Goal: Find specific page/section: Find specific page/section

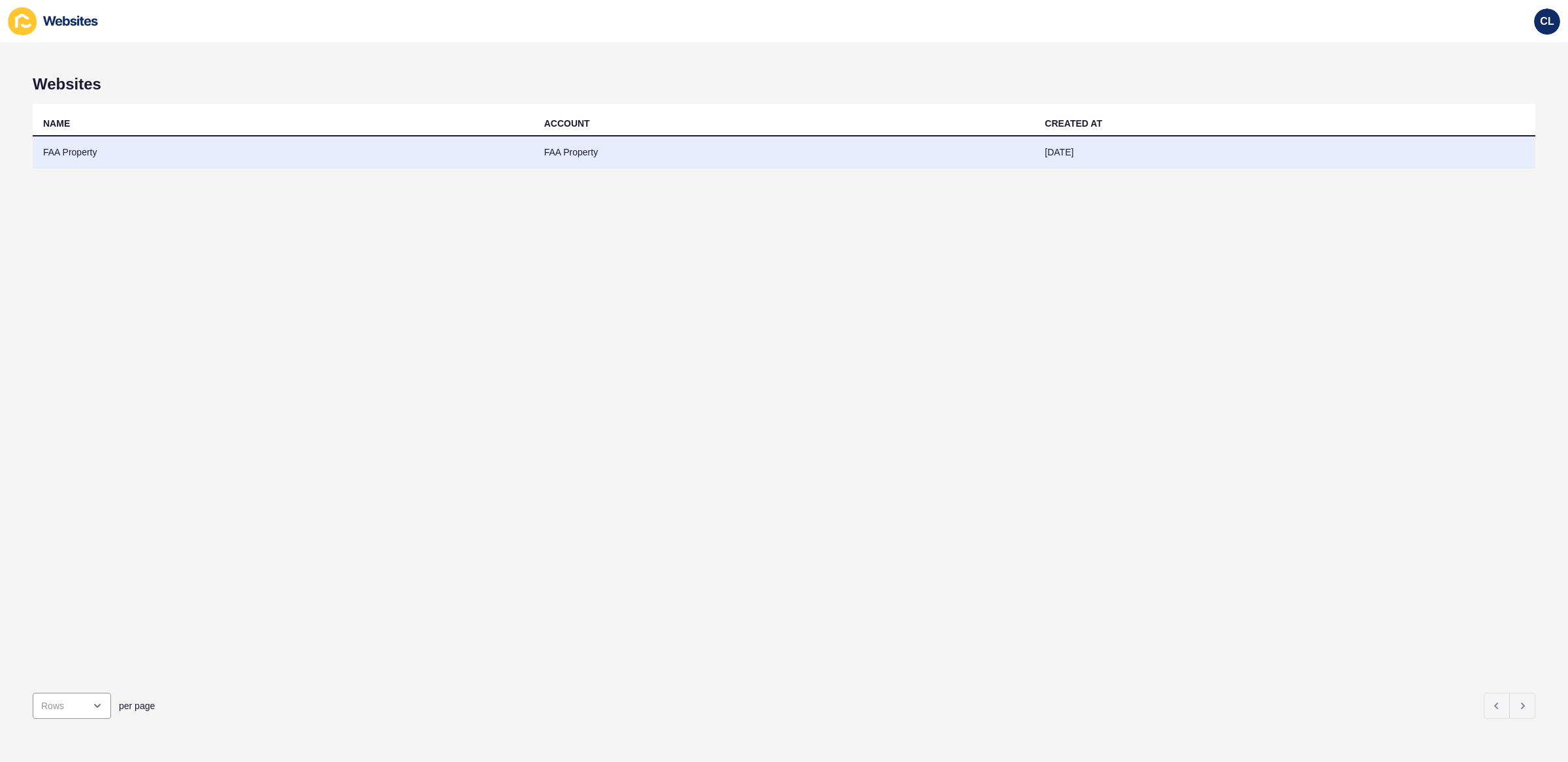
click at [616, 160] on td "FAA Property" at bounding box center [784, 152] width 501 height 32
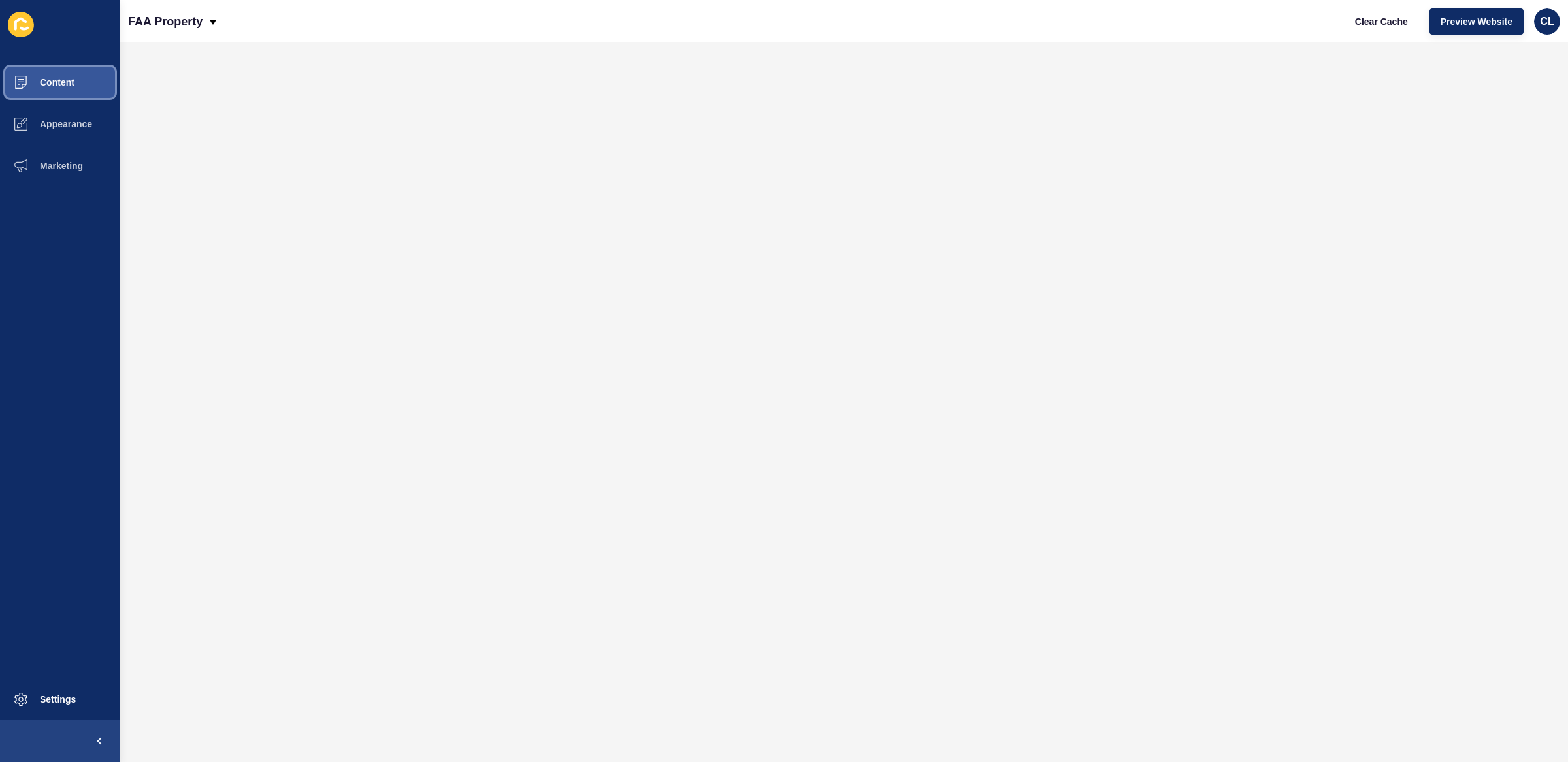
click at [71, 77] on span "Content" at bounding box center [36, 81] width 77 height 10
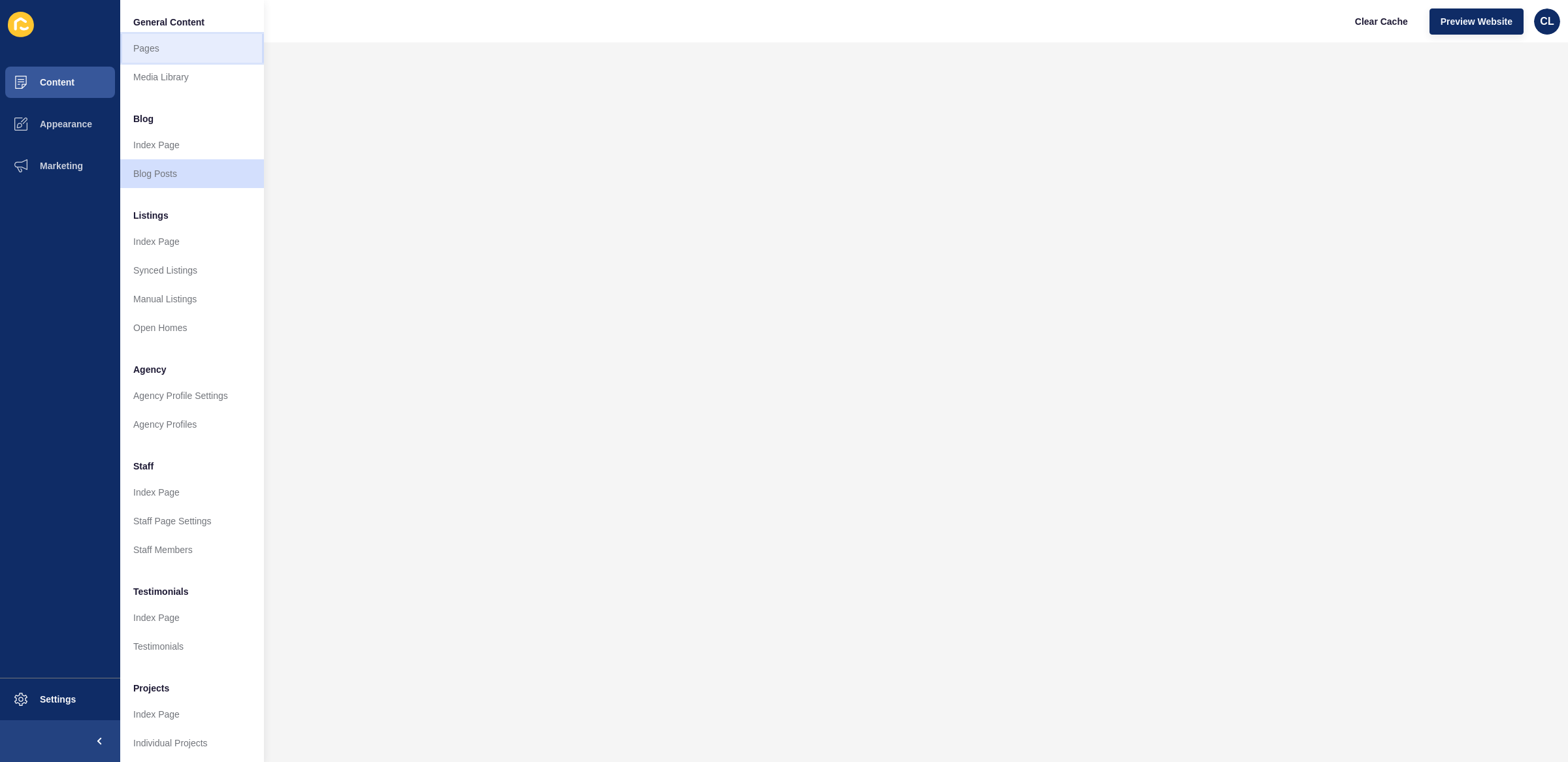
click at [210, 49] on link "Pages" at bounding box center [191, 48] width 143 height 29
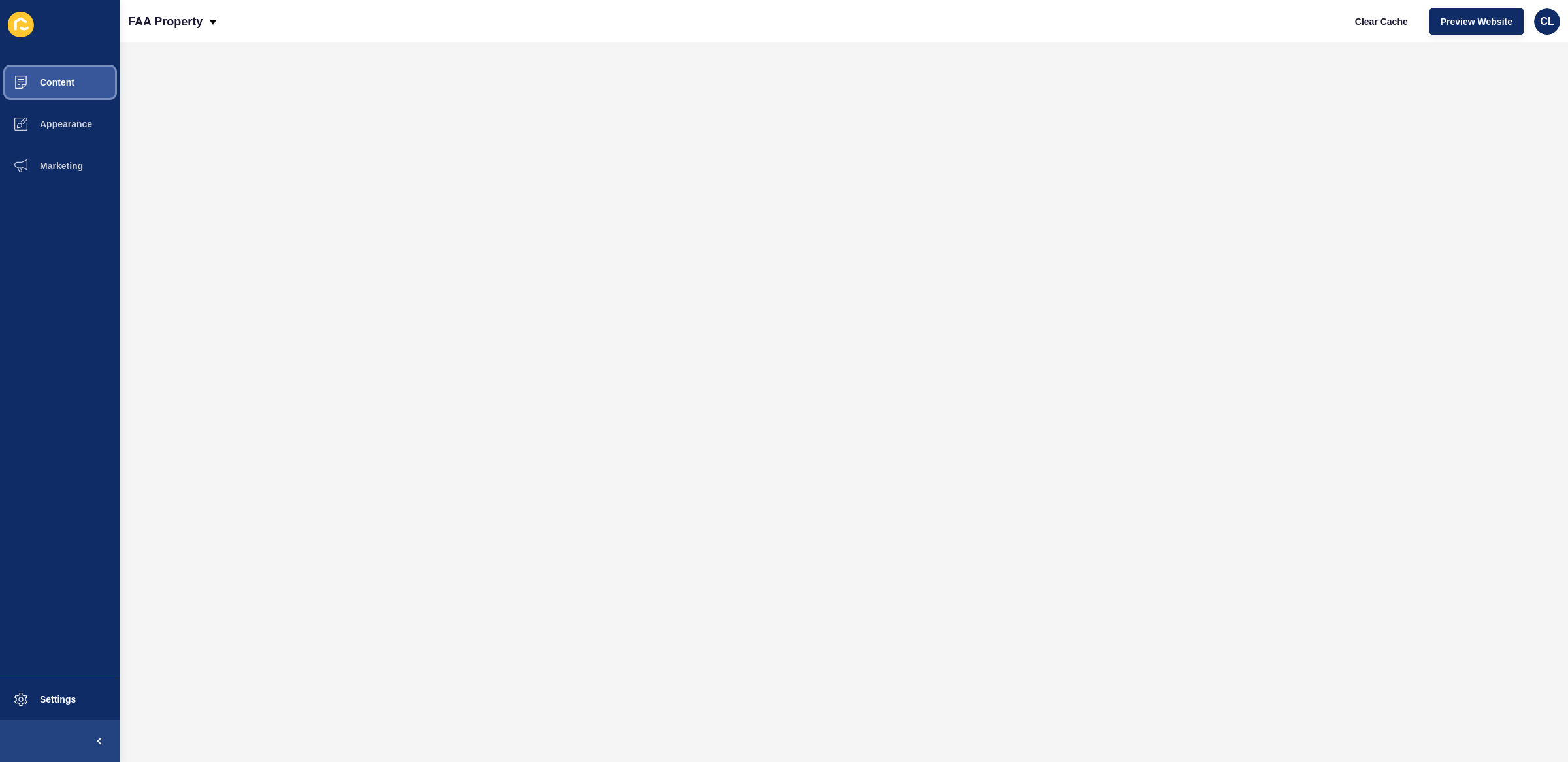
click at [56, 77] on span "Content" at bounding box center [36, 81] width 77 height 10
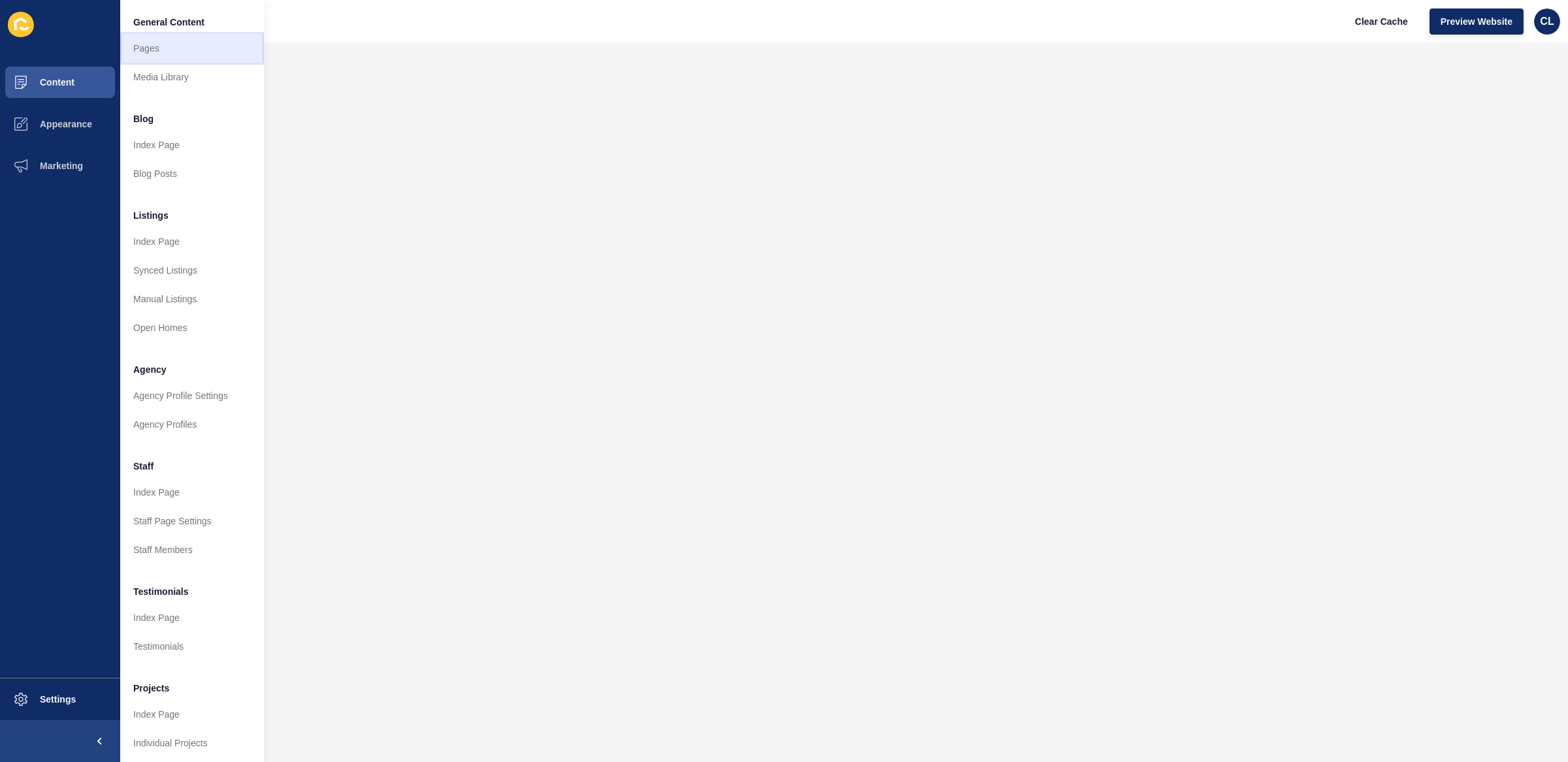
click at [192, 52] on link "Pages" at bounding box center [191, 48] width 143 height 29
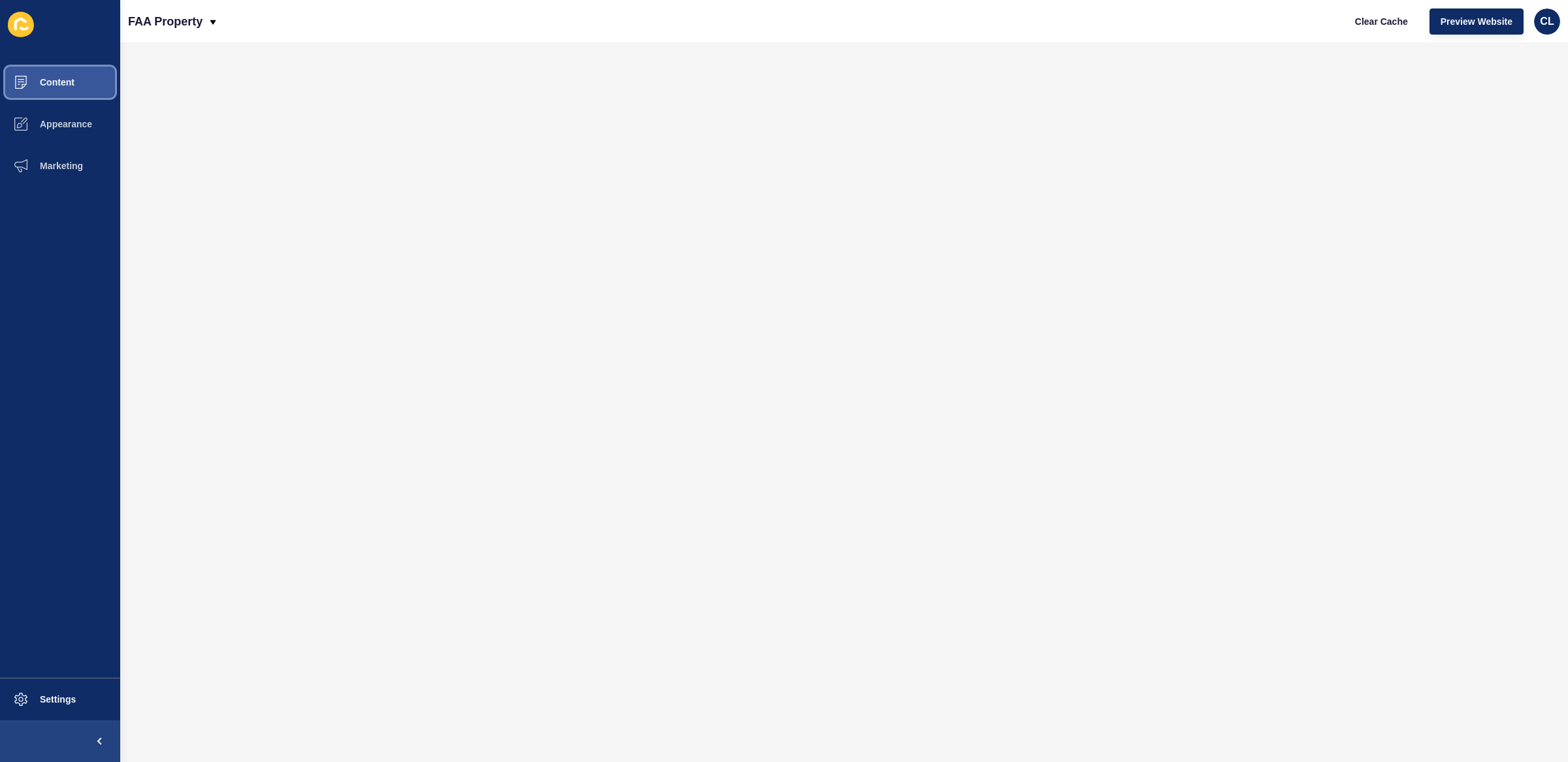
click at [70, 82] on span "Content" at bounding box center [36, 81] width 77 height 10
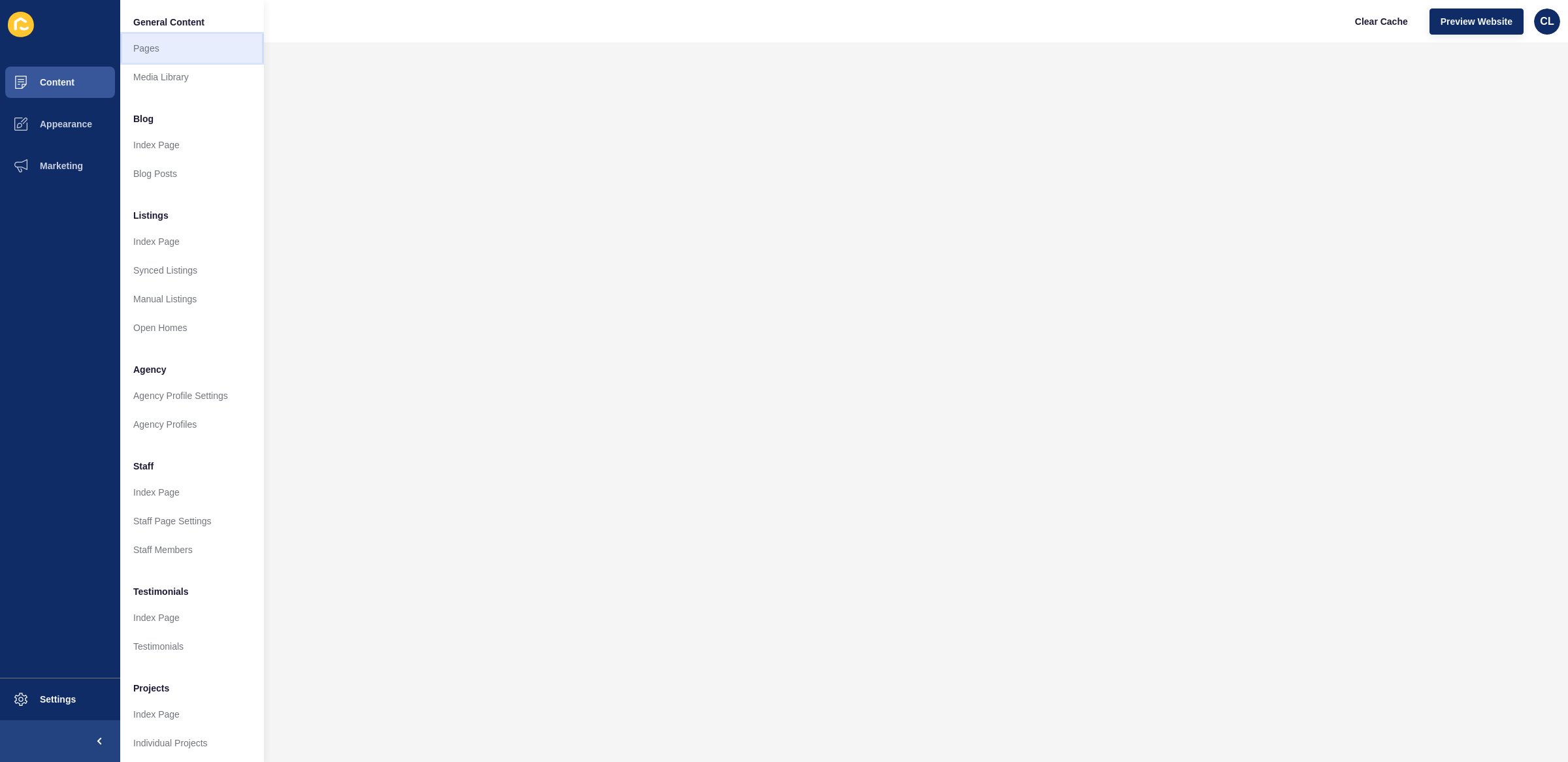
click at [184, 53] on link "Pages" at bounding box center [191, 48] width 143 height 29
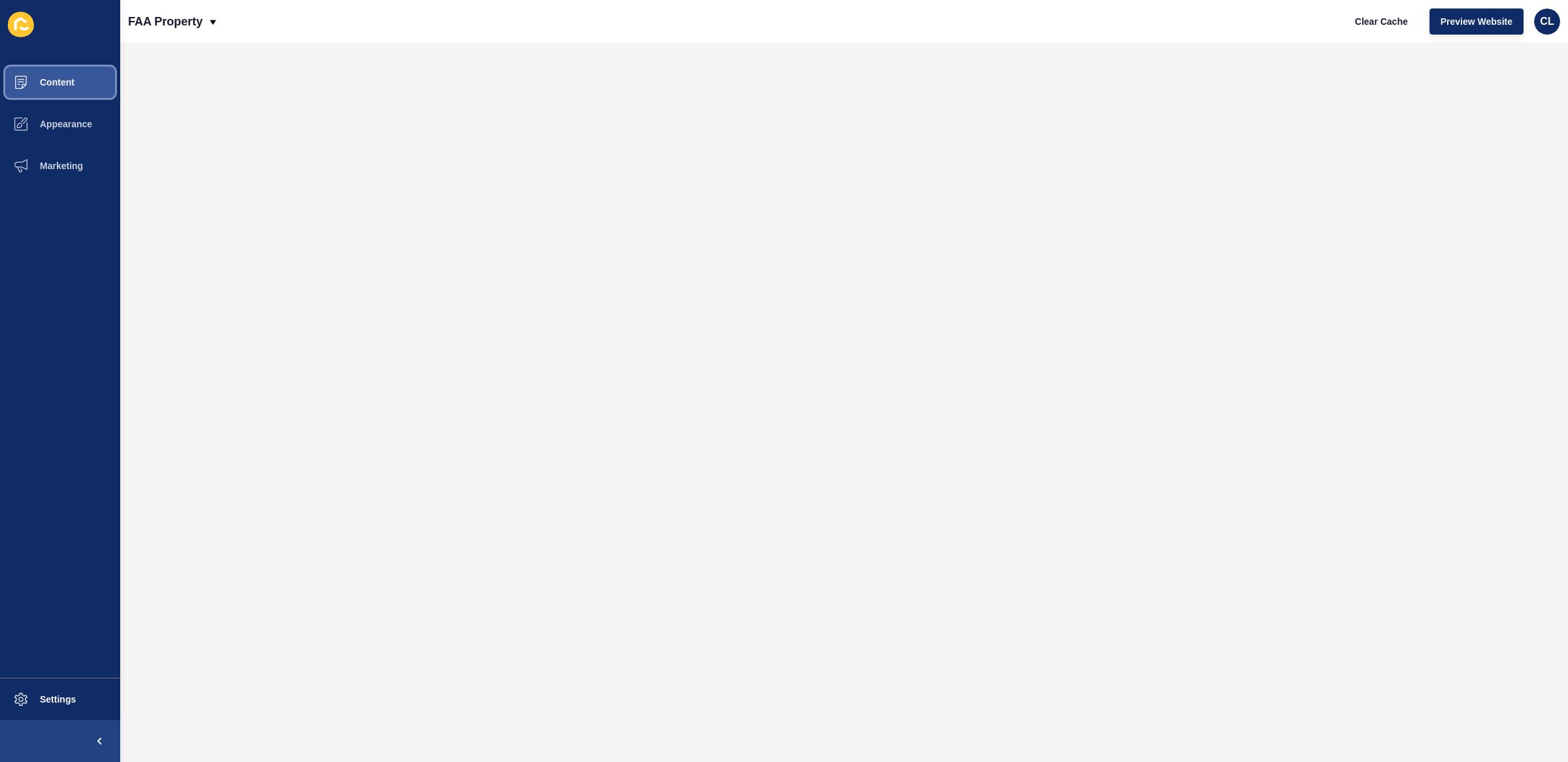
click at [62, 86] on span "Content" at bounding box center [36, 81] width 77 height 10
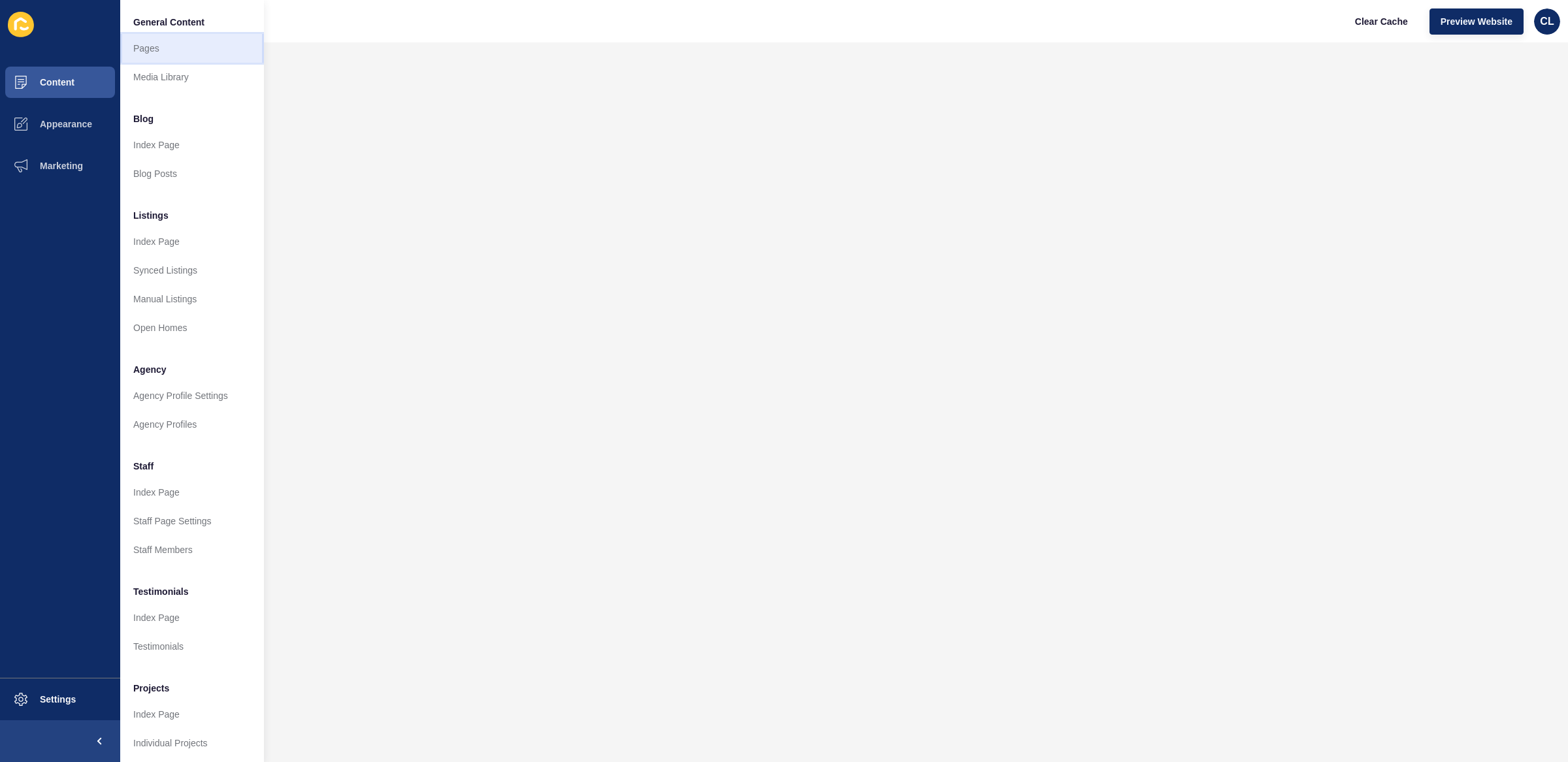
click at [246, 48] on link "Pages" at bounding box center [191, 48] width 143 height 29
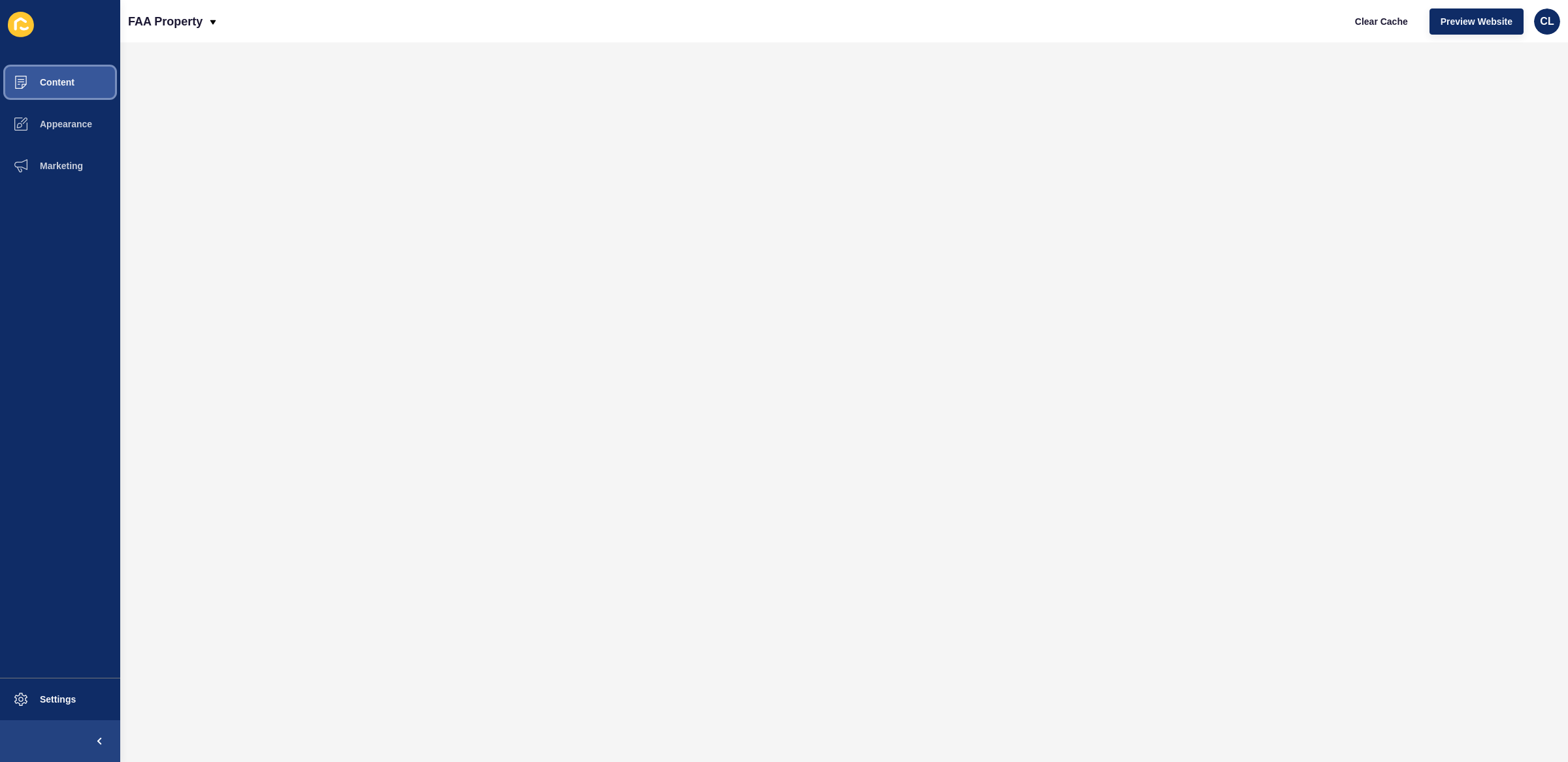
click at [71, 81] on span "Content" at bounding box center [36, 81] width 77 height 10
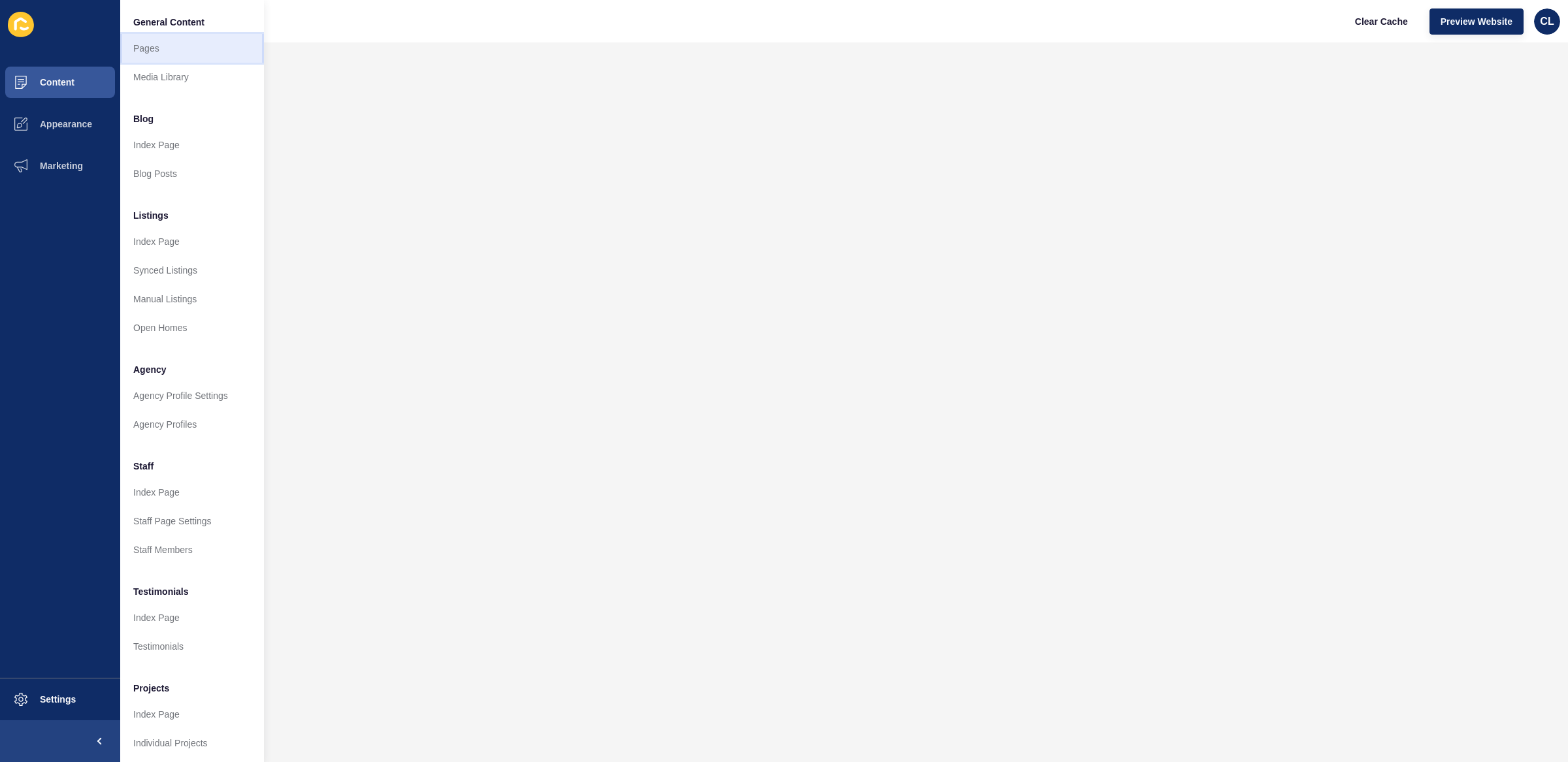
click at [193, 43] on link "Pages" at bounding box center [191, 48] width 143 height 29
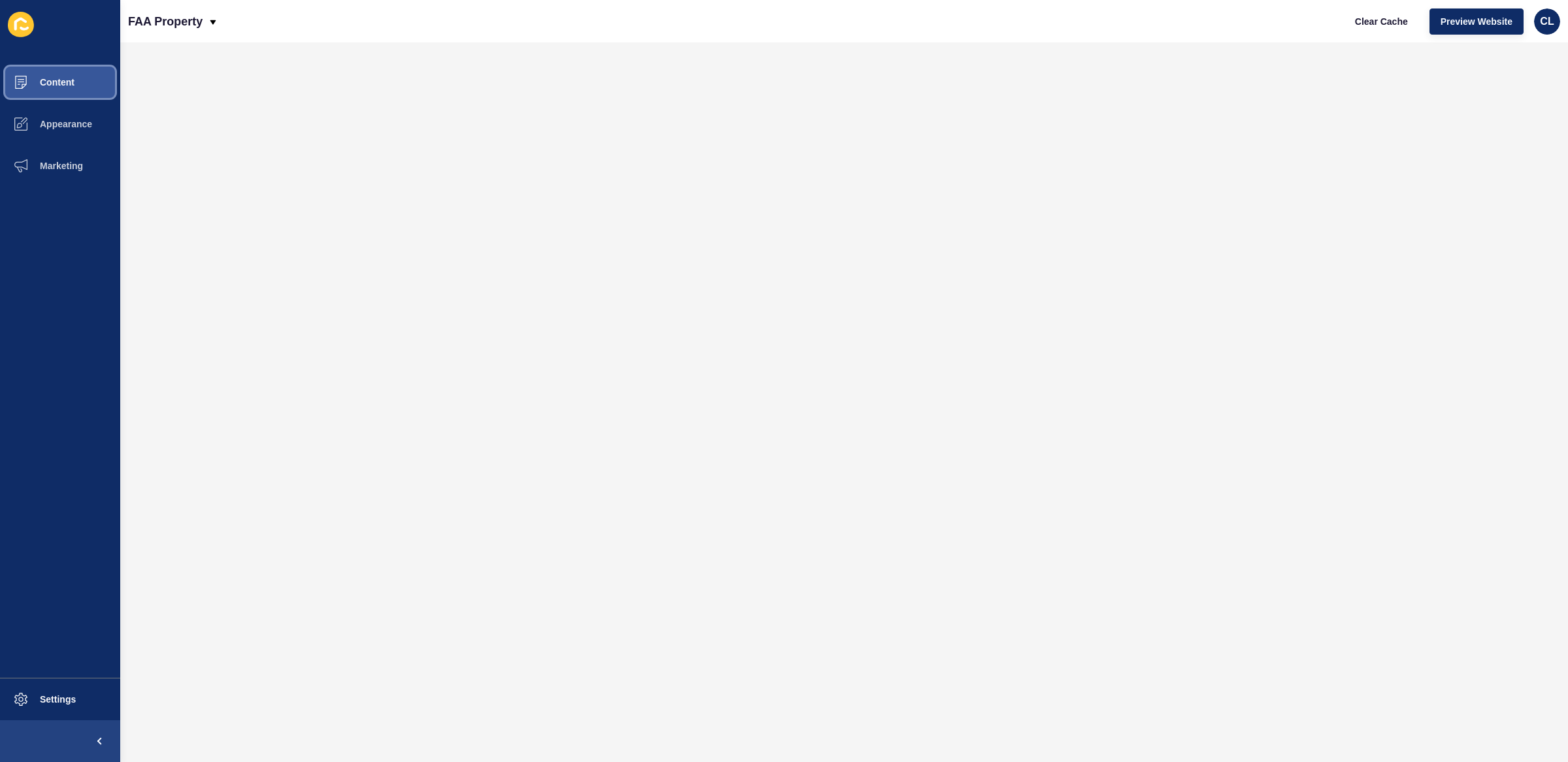
click at [48, 91] on button "Content" at bounding box center [60, 82] width 120 height 42
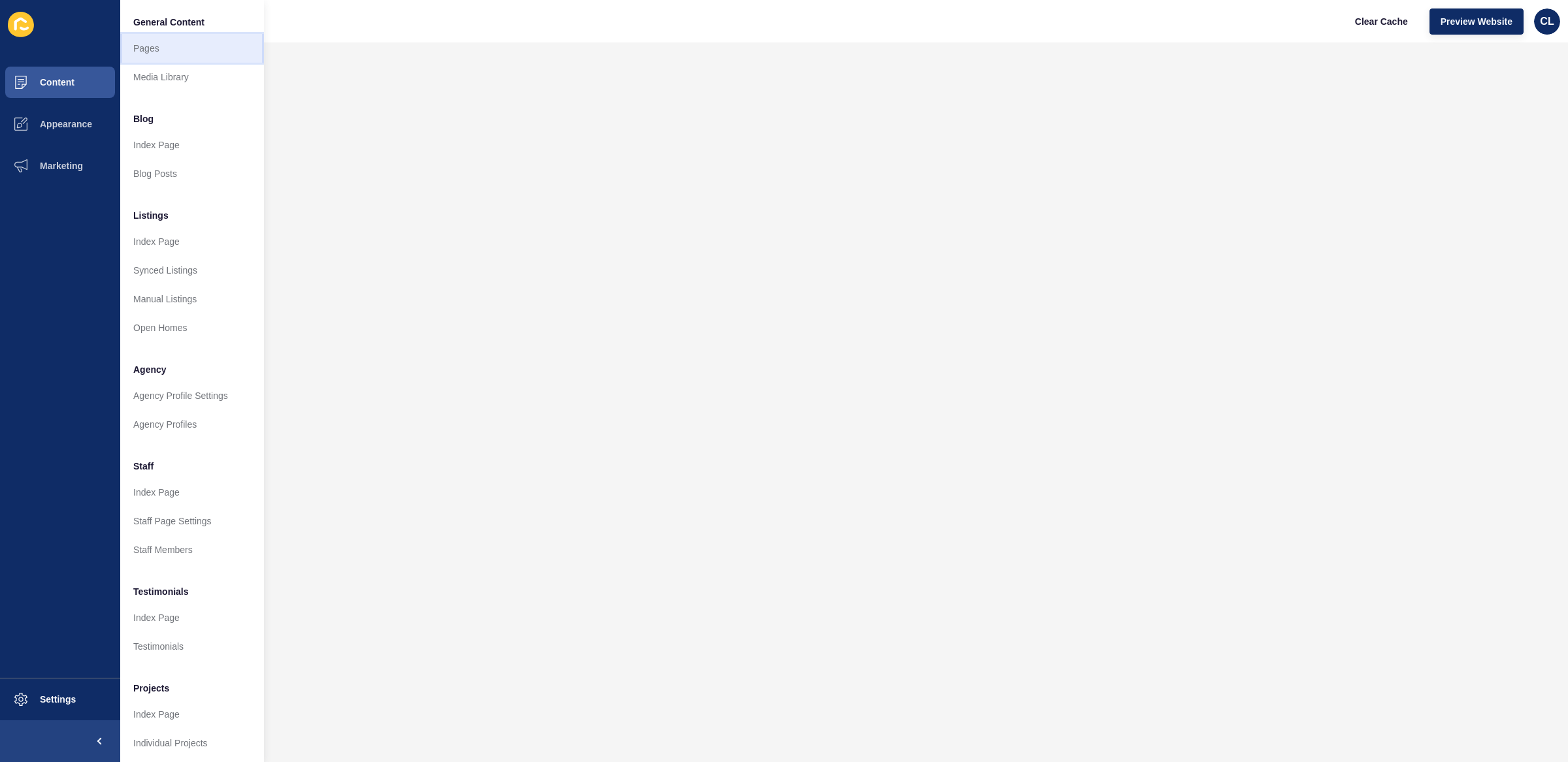
click at [174, 51] on link "Pages" at bounding box center [191, 48] width 143 height 29
